Goal: Transaction & Acquisition: Subscribe to service/newsletter

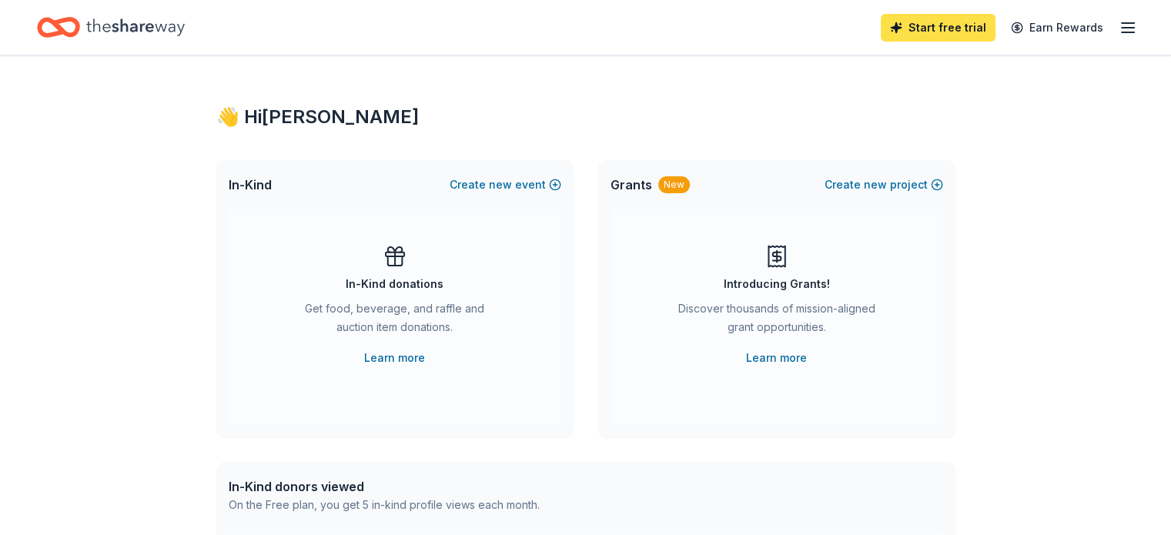
click at [887, 25] on link "Start free trial" at bounding box center [937, 28] width 115 height 28
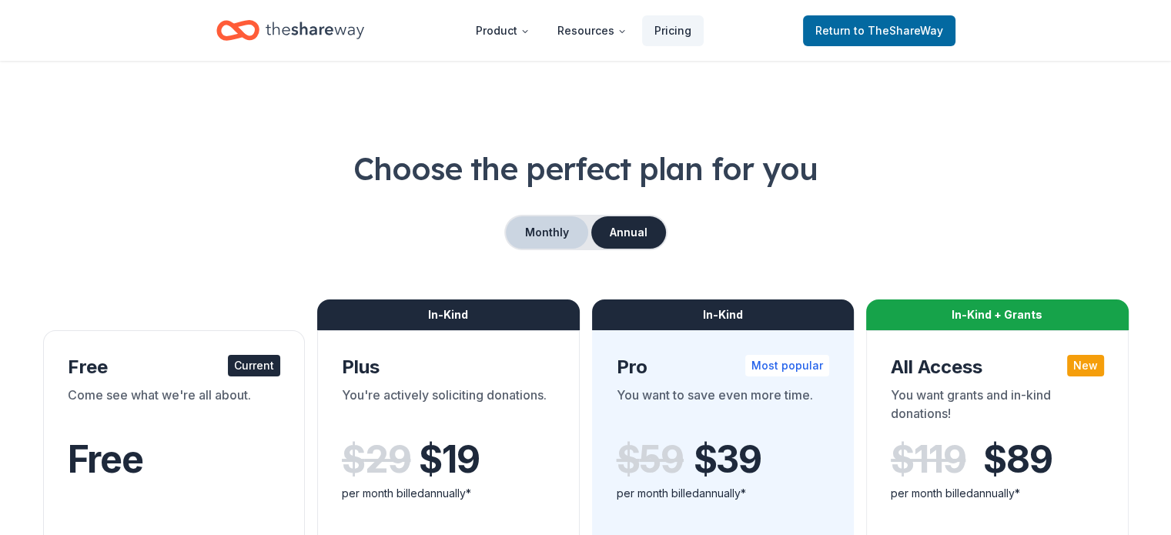
click at [563, 229] on button "Monthly" at bounding box center [547, 232] width 82 height 32
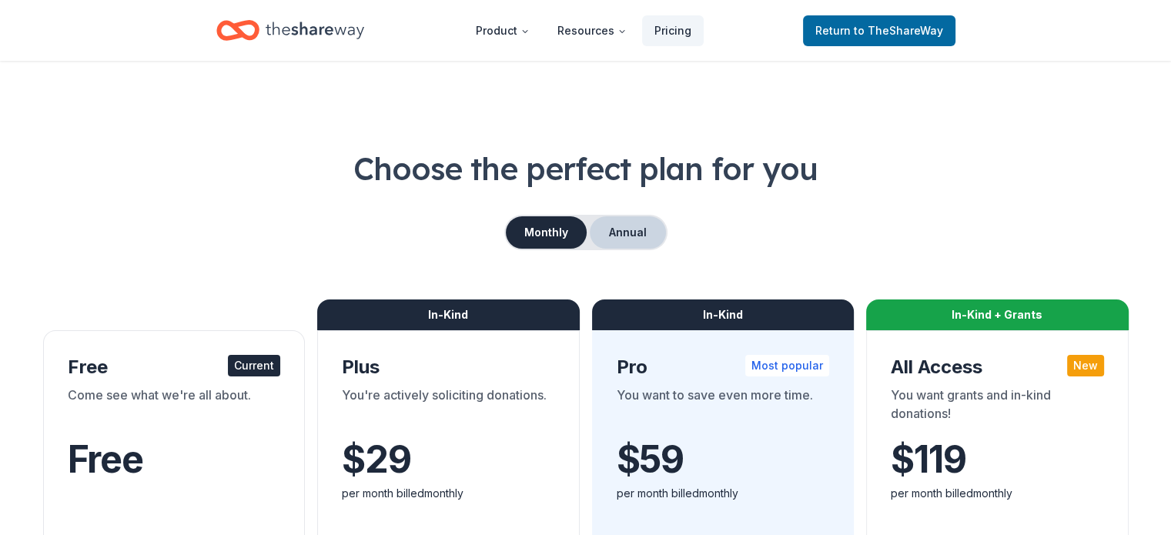
click at [604, 233] on button "Annual" at bounding box center [628, 232] width 76 height 32
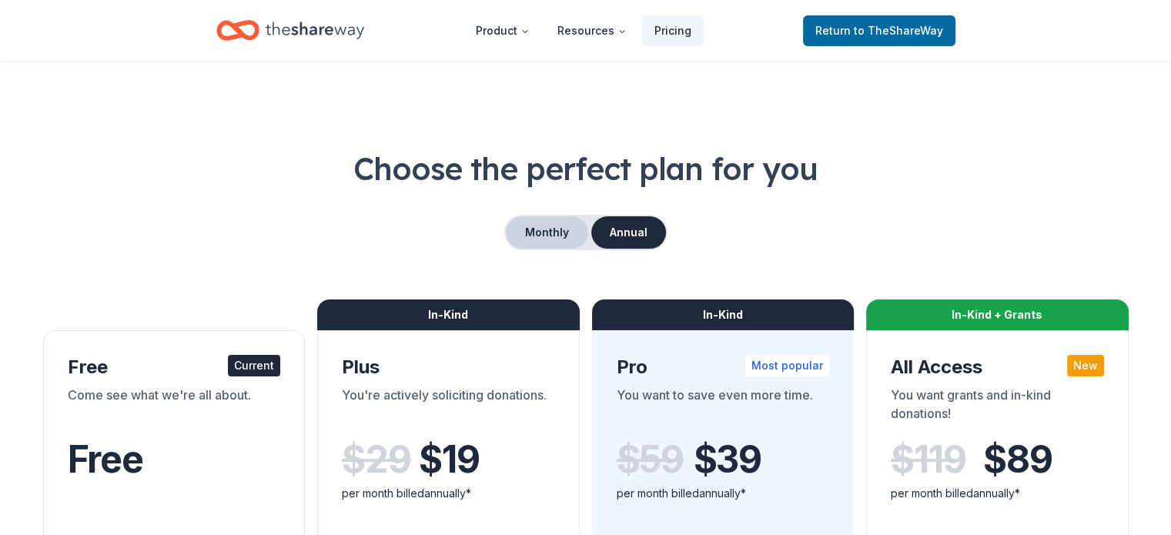
click at [572, 239] on button "Monthly" at bounding box center [547, 232] width 82 height 32
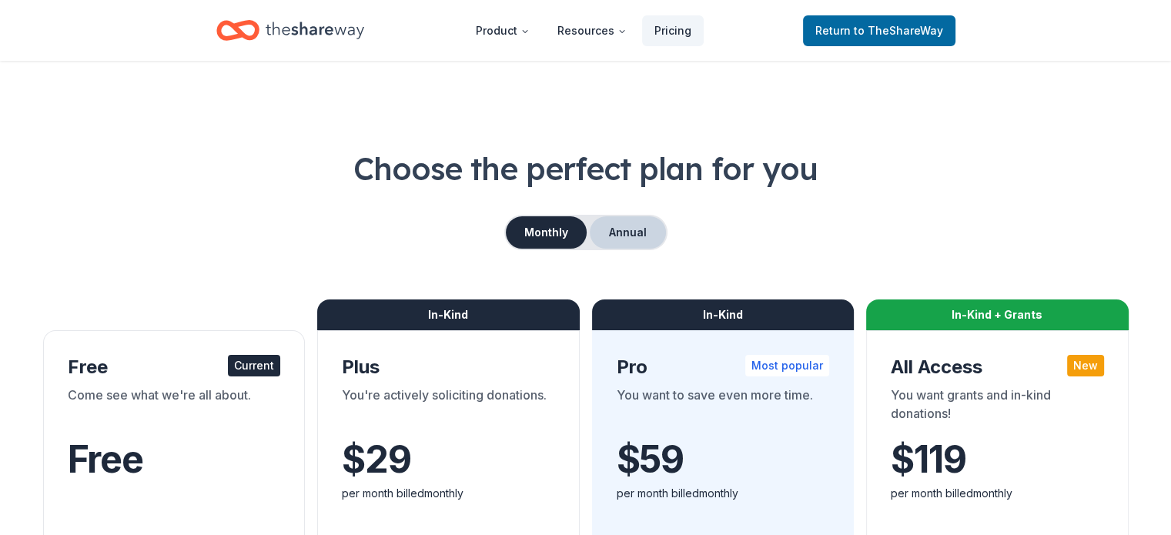
click at [627, 234] on button "Annual" at bounding box center [628, 232] width 76 height 32
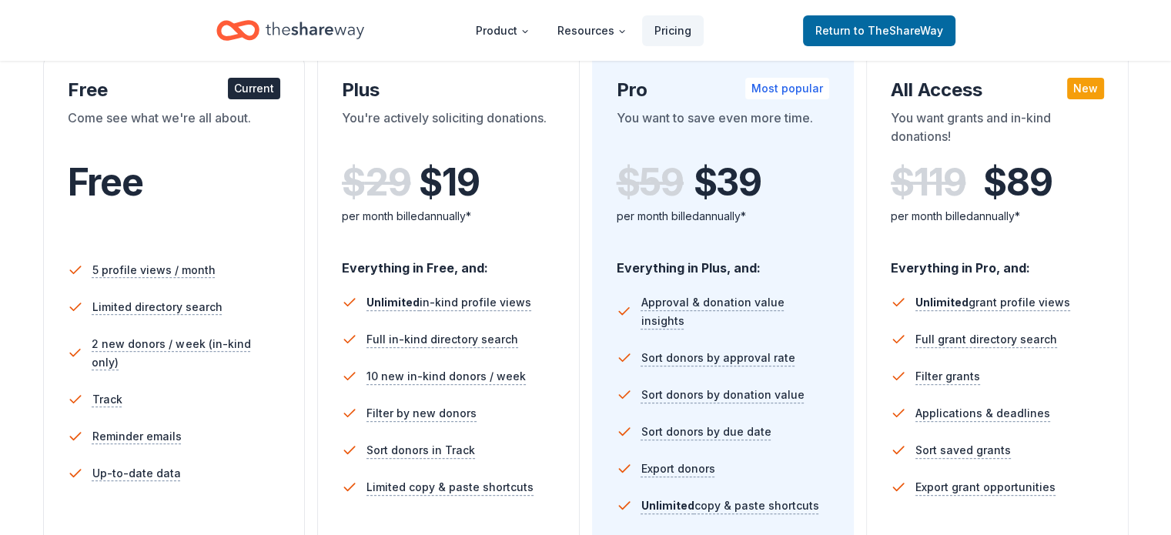
scroll to position [385, 0]
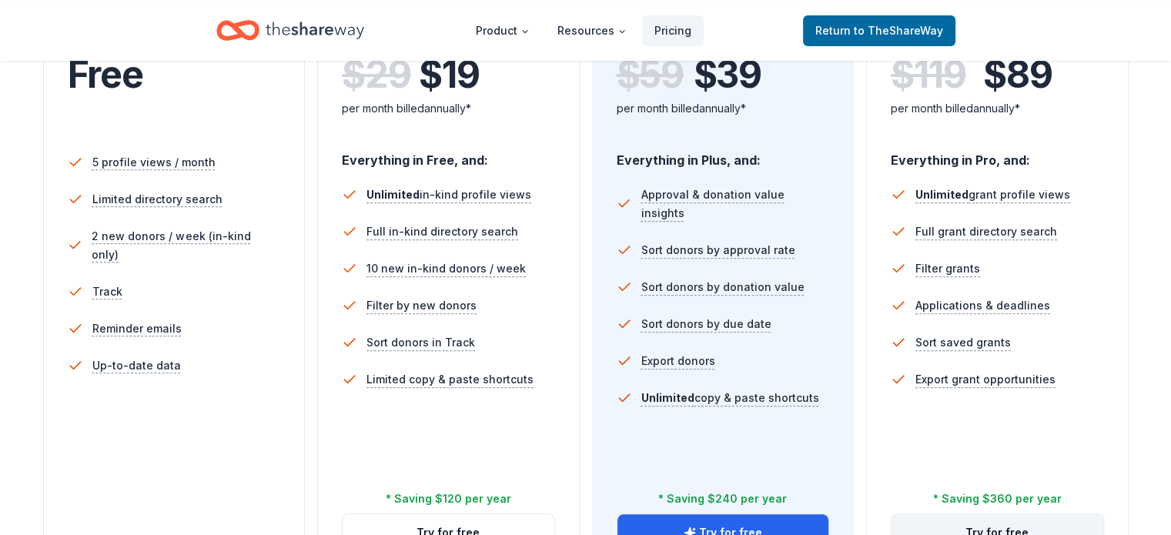
click at [954, 514] on button "Try for free" at bounding box center [997, 532] width 212 height 37
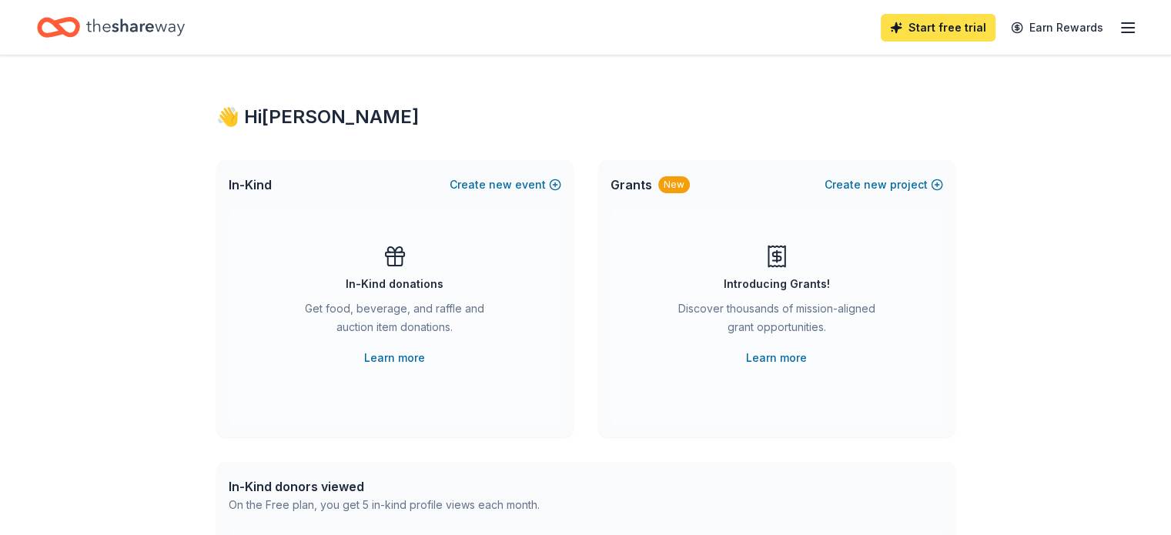
click at [932, 33] on link "Start free trial" at bounding box center [937, 28] width 115 height 28
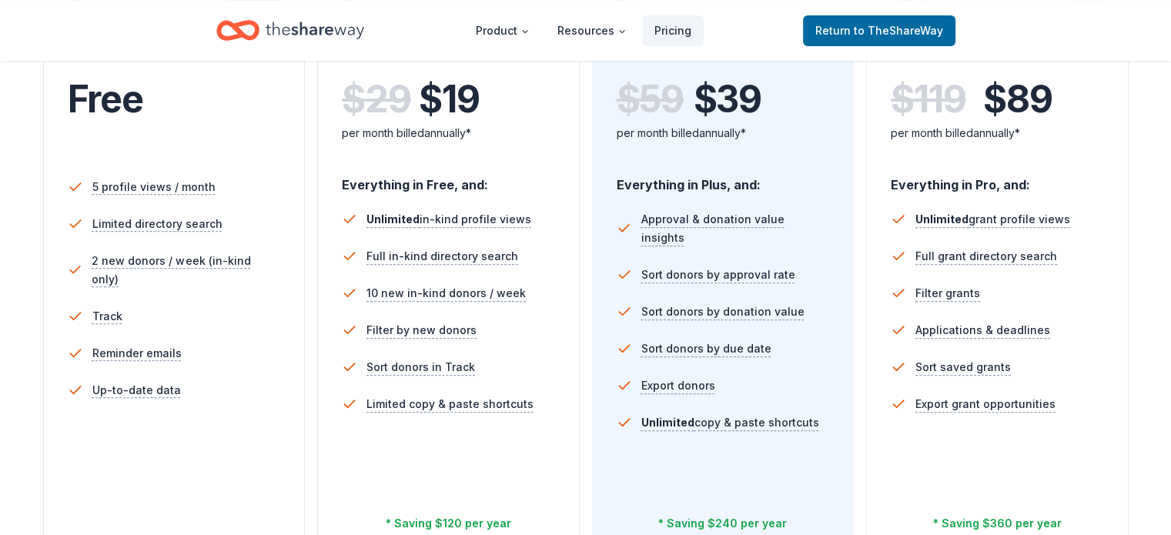
scroll to position [385, 0]
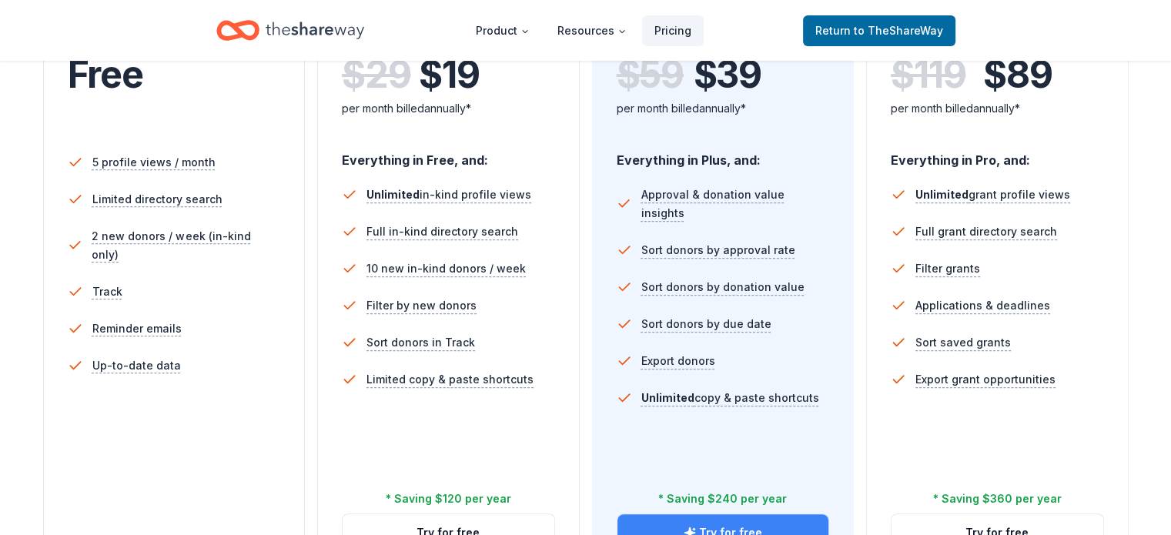
click at [742, 514] on button "Try for free" at bounding box center [723, 532] width 212 height 37
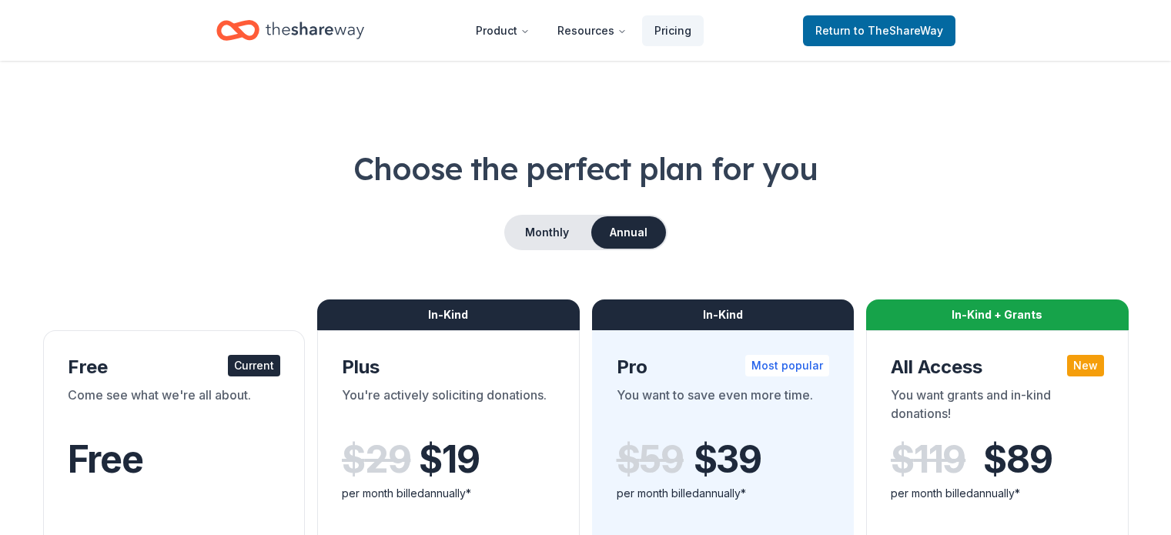
scroll to position [385, 0]
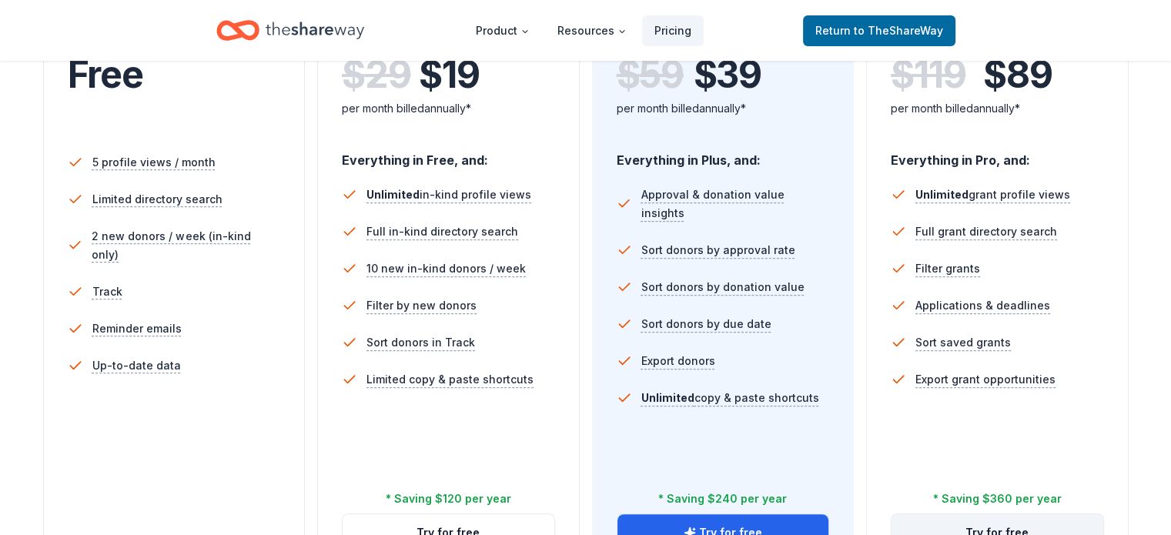
click at [965, 514] on button "Try for free" at bounding box center [997, 532] width 212 height 37
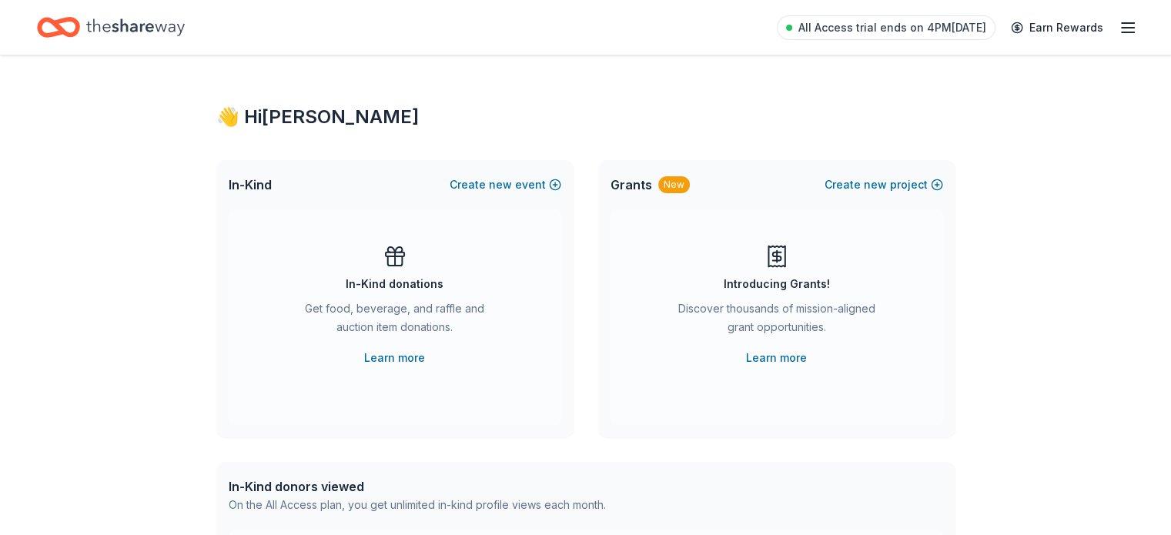
click at [793, 113] on div "👋 Hi Danielle" at bounding box center [585, 117] width 739 height 25
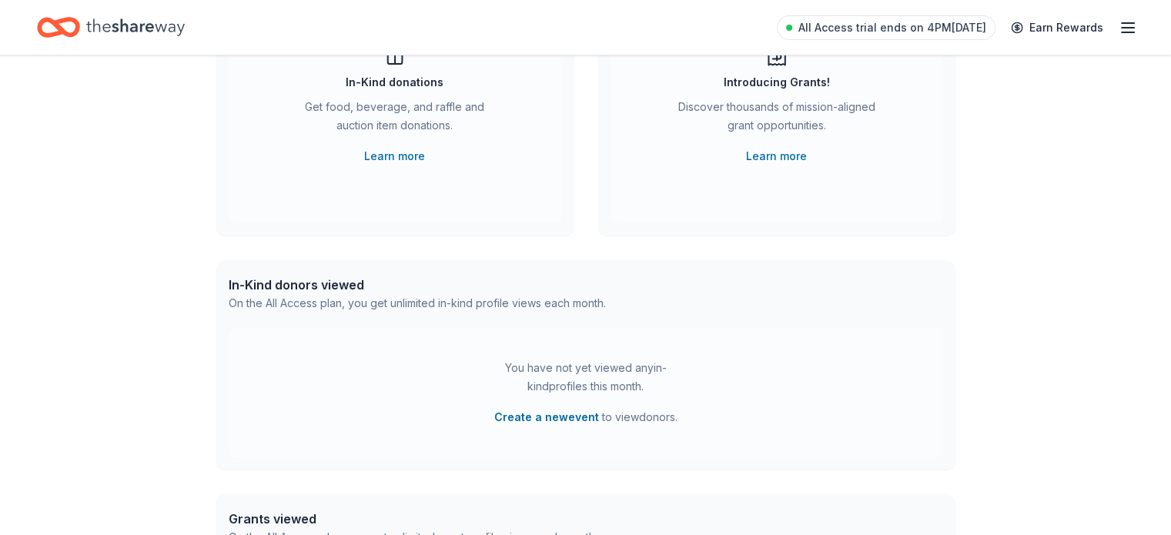
scroll to position [231, 0]
